Goal: Task Accomplishment & Management: Use online tool/utility

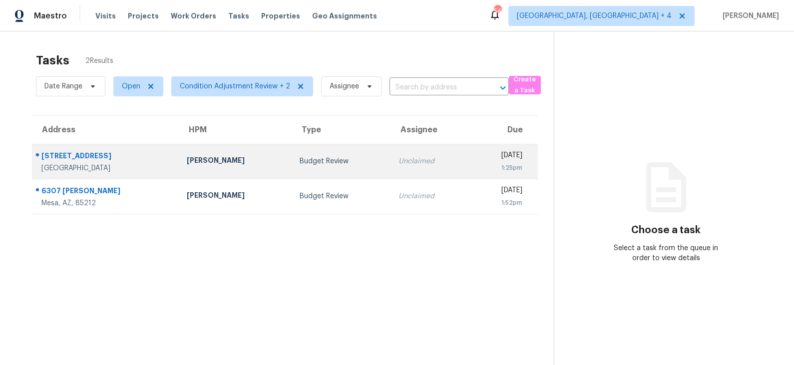
click at [274, 159] on td "[PERSON_NAME]" at bounding box center [235, 161] width 113 height 35
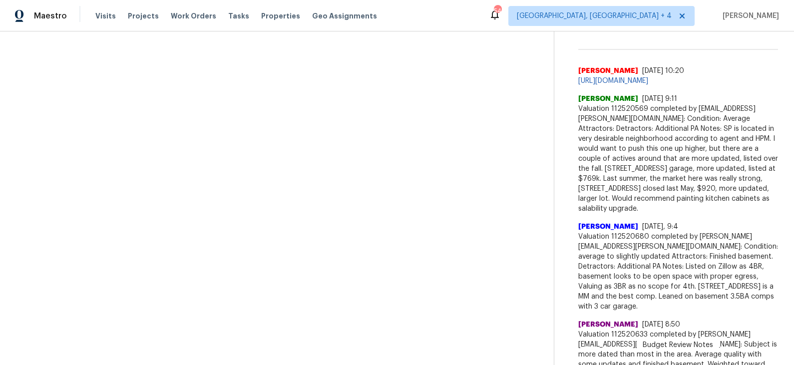
scroll to position [283, 0]
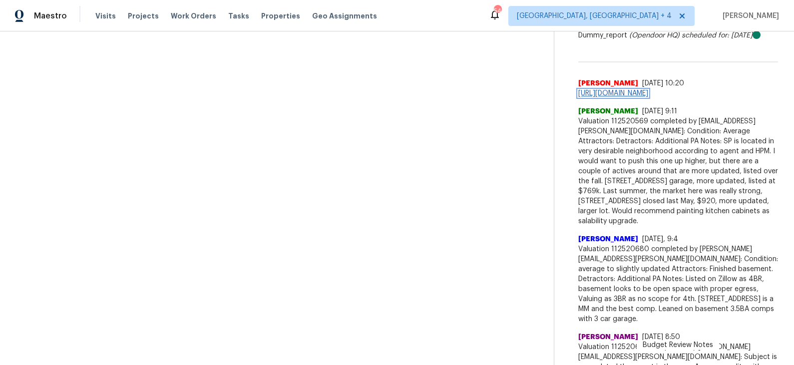
click at [648, 91] on link "[URL][DOMAIN_NAME]" at bounding box center [613, 93] width 70 height 7
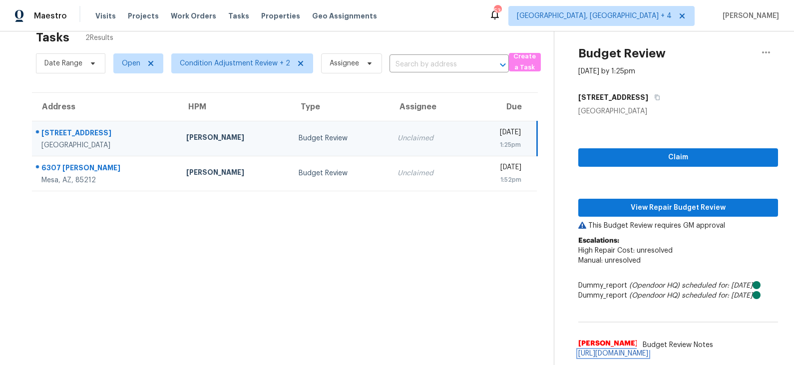
scroll to position [0, 0]
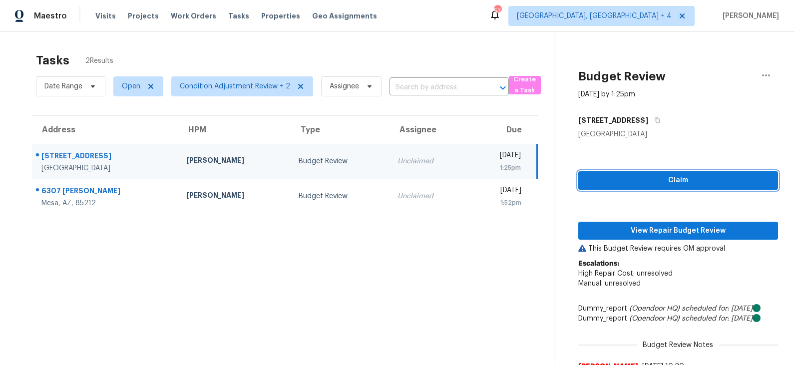
click at [647, 185] on span "Claim" at bounding box center [678, 180] width 184 height 12
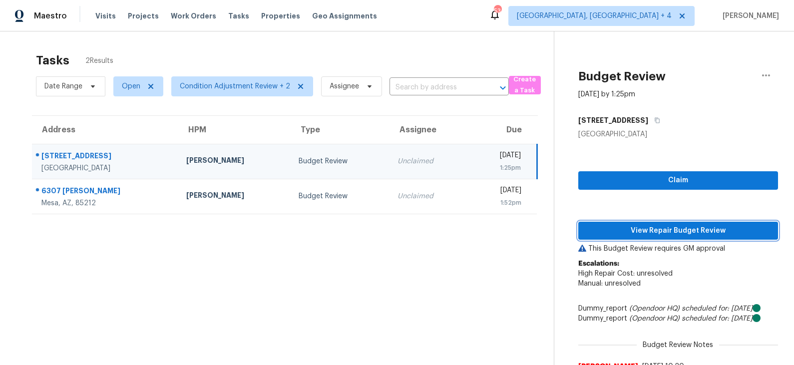
click at [646, 228] on span "View Repair Budget Review" at bounding box center [678, 231] width 184 height 12
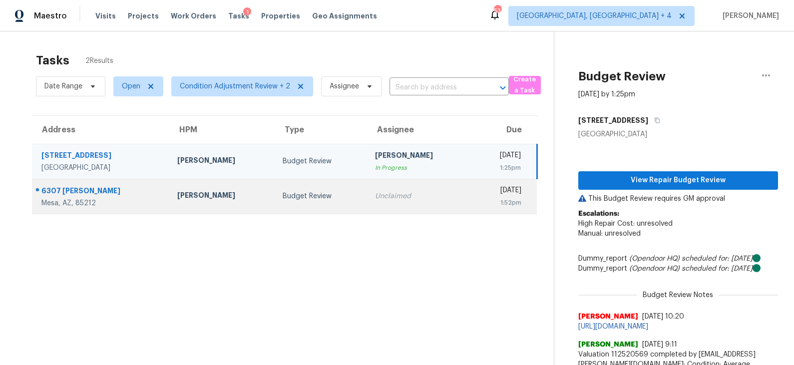
click at [283, 200] on div "Budget Review" at bounding box center [321, 196] width 76 height 10
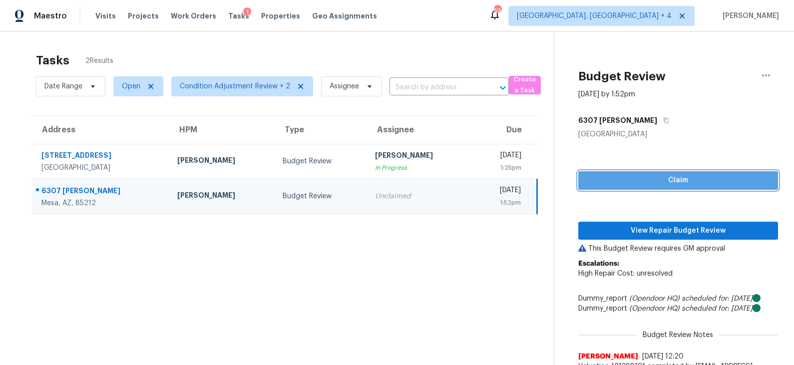
click at [630, 185] on span "Claim" at bounding box center [678, 180] width 184 height 12
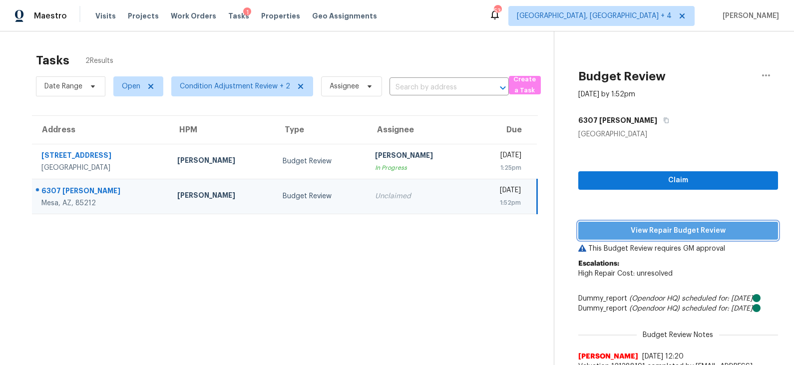
click at [624, 223] on button "View Repair Budget Review" at bounding box center [678, 231] width 200 height 18
